Goal: Navigation & Orientation: Go to known website

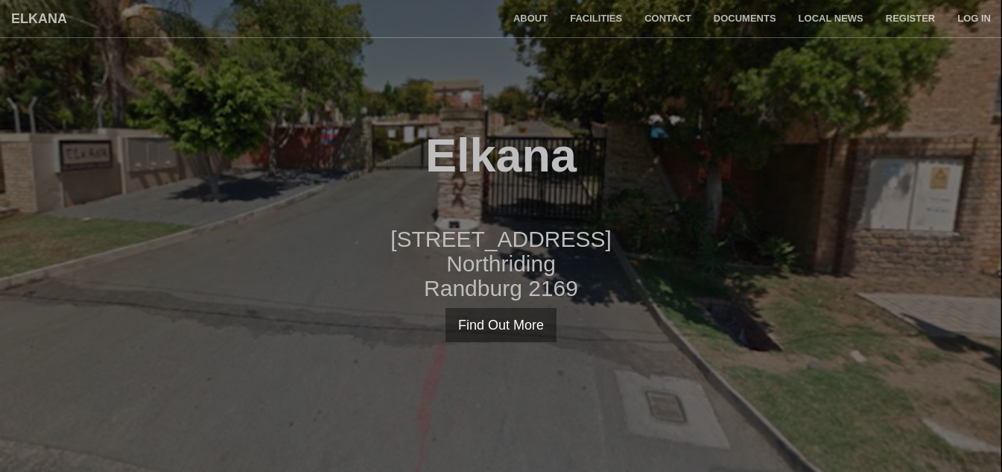
click at [717, 294] on h2 "179 Blandford Road Northriding Randburg 2169" at bounding box center [501, 263] width 1002 height 74
